Goal: Communication & Community: Answer question/provide support

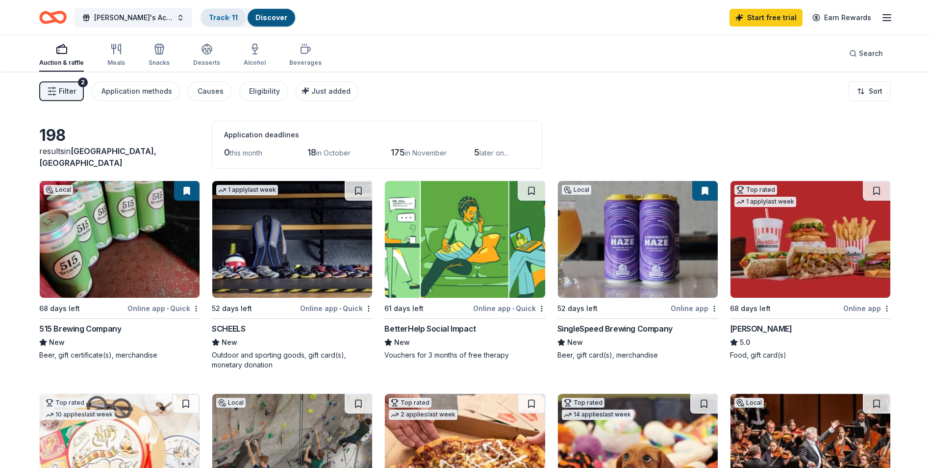
click at [219, 17] on link "Track · 11" at bounding box center [223, 17] width 29 height 8
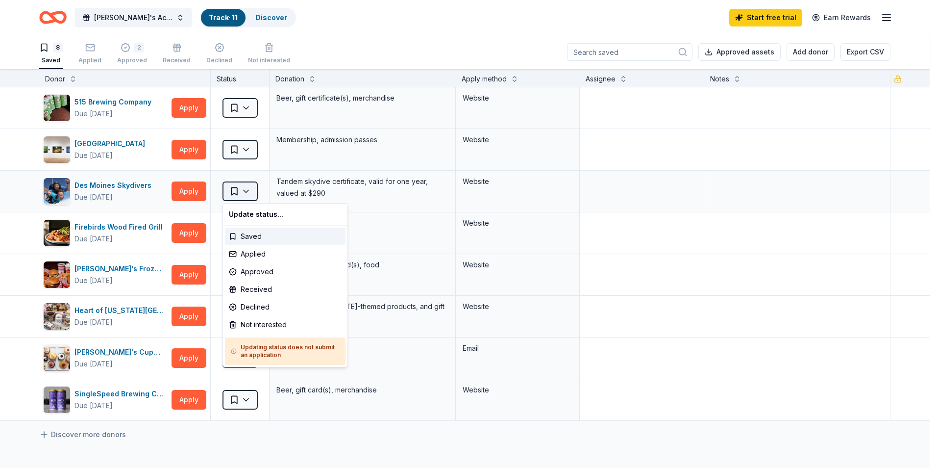
click at [253, 191] on html "[PERSON_NAME]'s Aces Legacy Classic Track · 11 Discover Start free trial Earn R…" at bounding box center [468, 234] width 937 height 468
click at [253, 305] on div "Declined" at bounding box center [285, 307] width 121 height 18
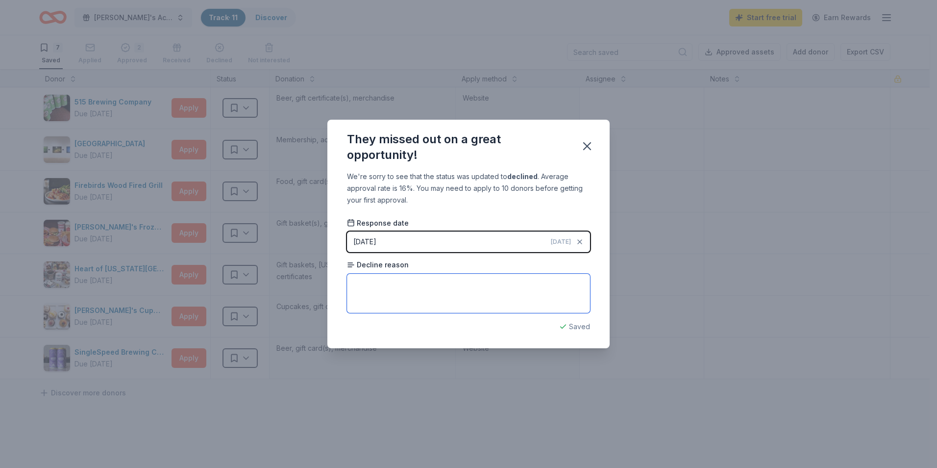
click at [372, 288] on textarea at bounding box center [468, 293] width 243 height 39
type textarea "Just said unable to."
click at [584, 146] on icon "button" at bounding box center [588, 146] width 14 height 14
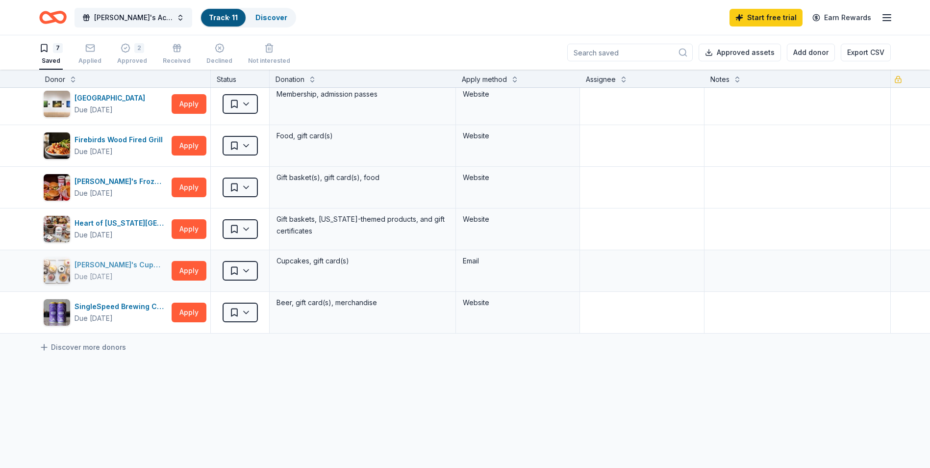
scroll to position [0, 0]
